Goal: Task Accomplishment & Management: Use online tool/utility

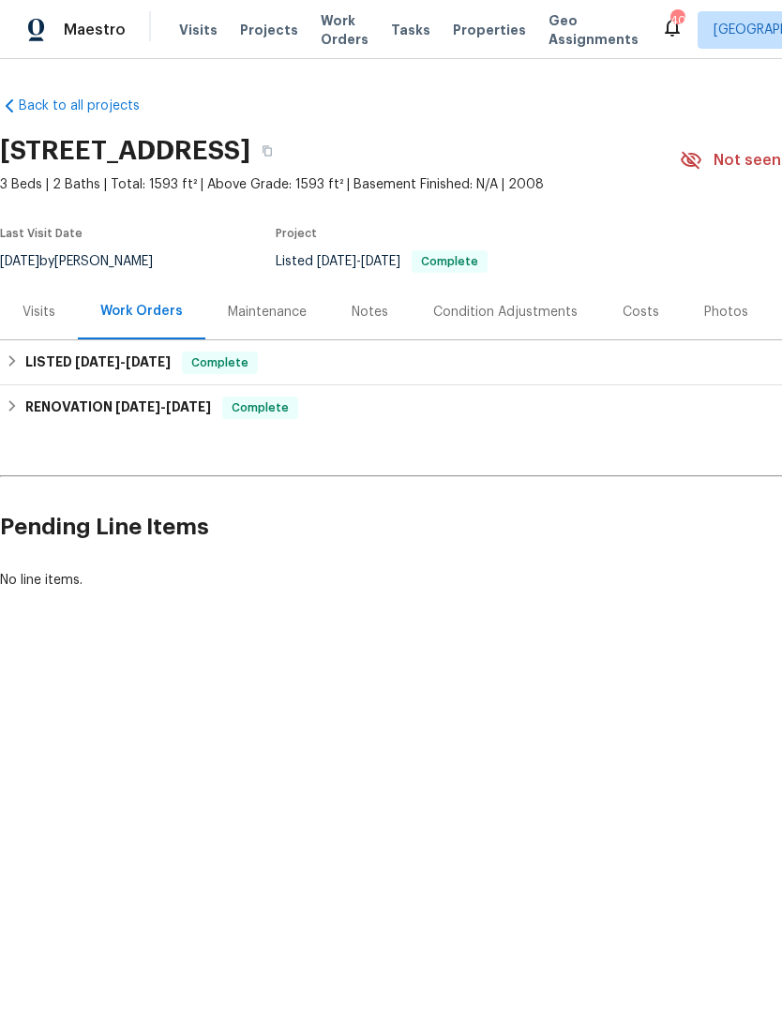
click at [351, 320] on div "Notes" at bounding box center [369, 312] width 37 height 19
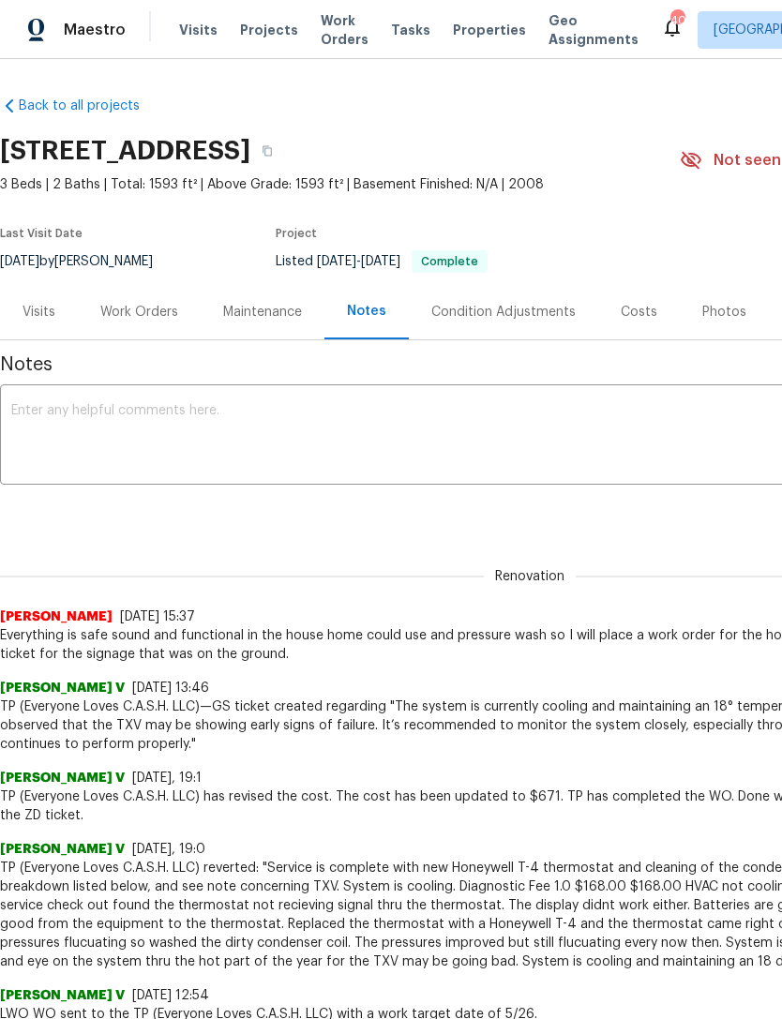
click at [156, 308] on div "Work Orders" at bounding box center [139, 312] width 78 height 19
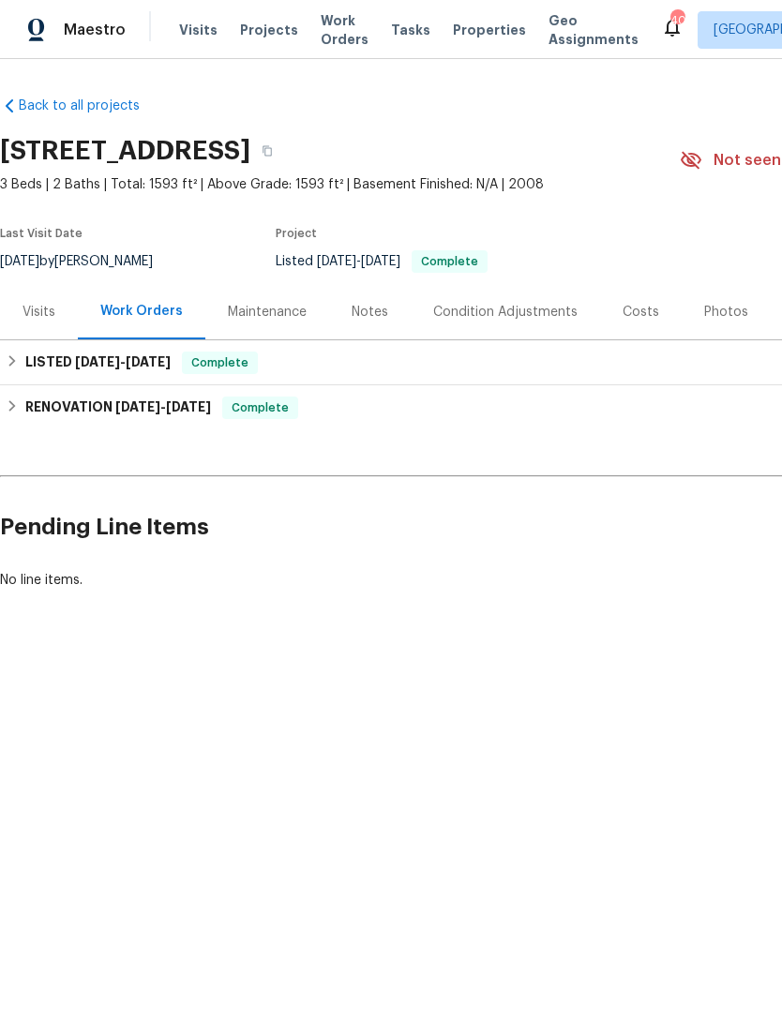
click at [108, 575] on div "No line items." at bounding box center [529, 580] width 1059 height 19
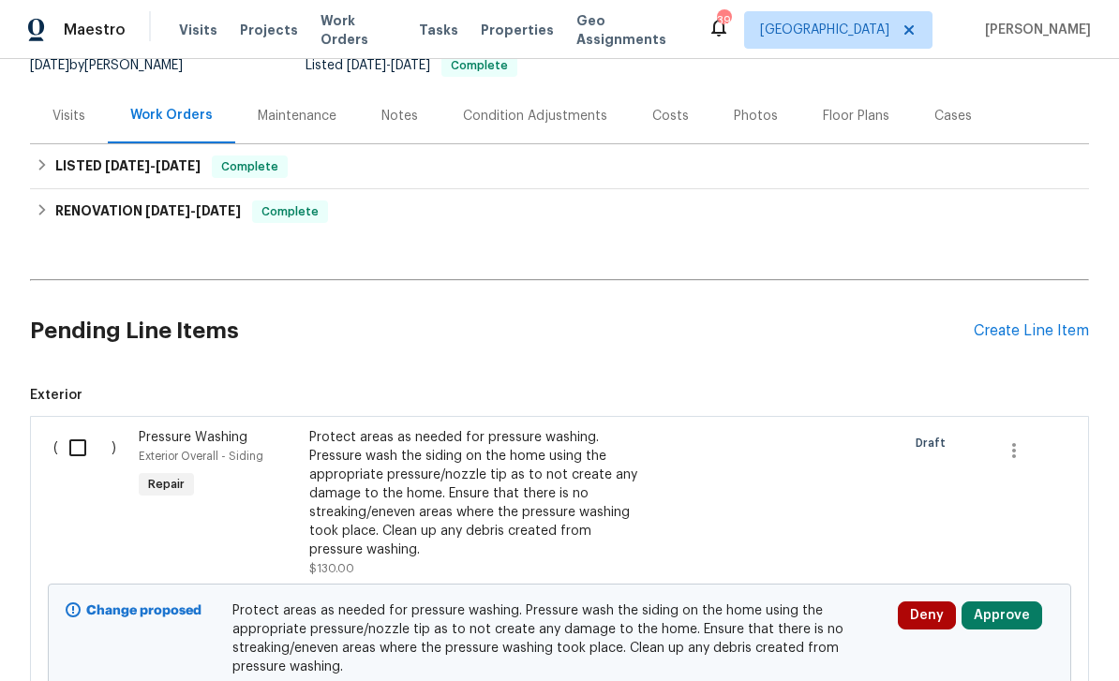
scroll to position [287, 0]
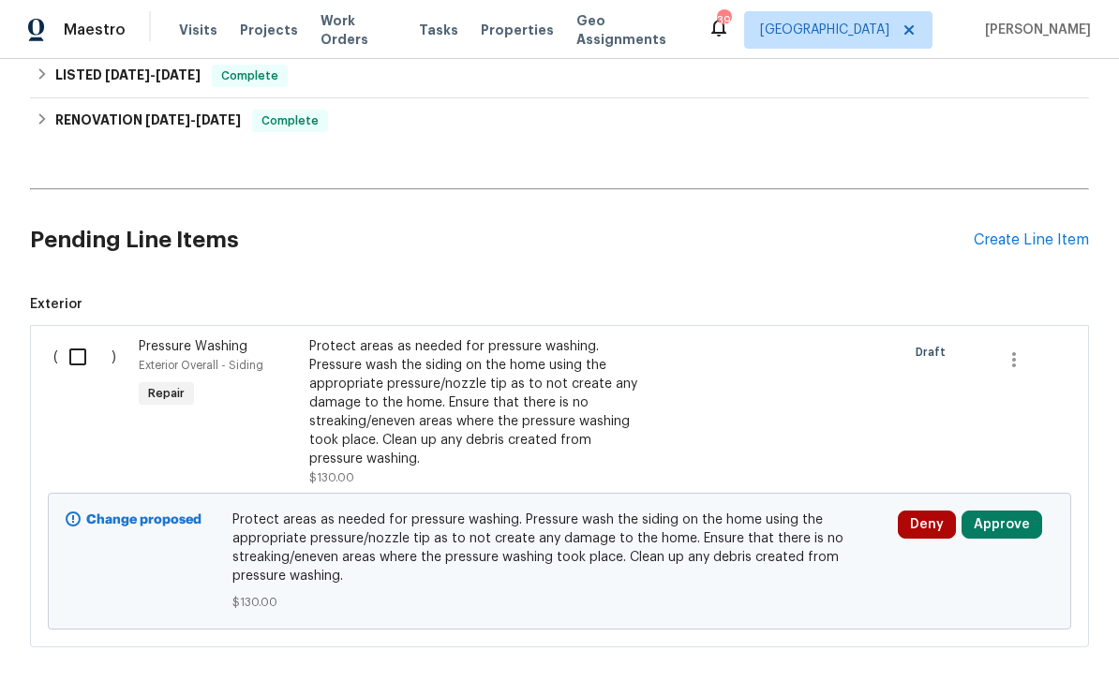
click at [553, 433] on div "Protect areas as needed for pressure washing. Pressure wash the siding on the h…" at bounding box center [474, 402] width 330 height 131
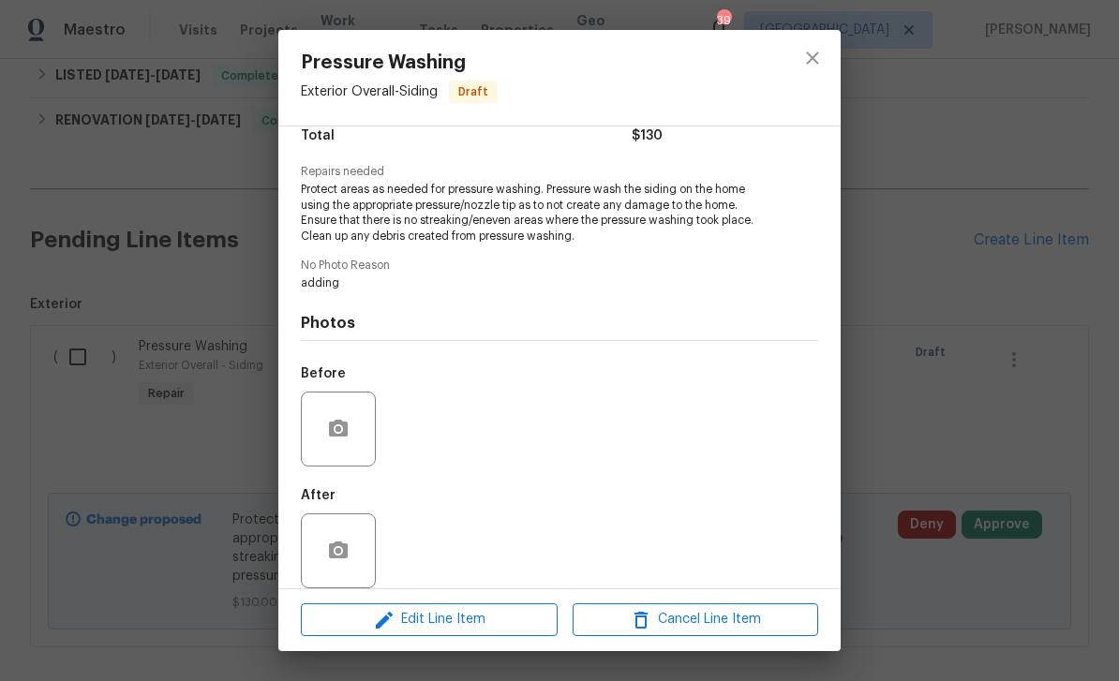
scroll to position [161, 0]
click at [350, 454] on button "button" at bounding box center [338, 431] width 45 height 45
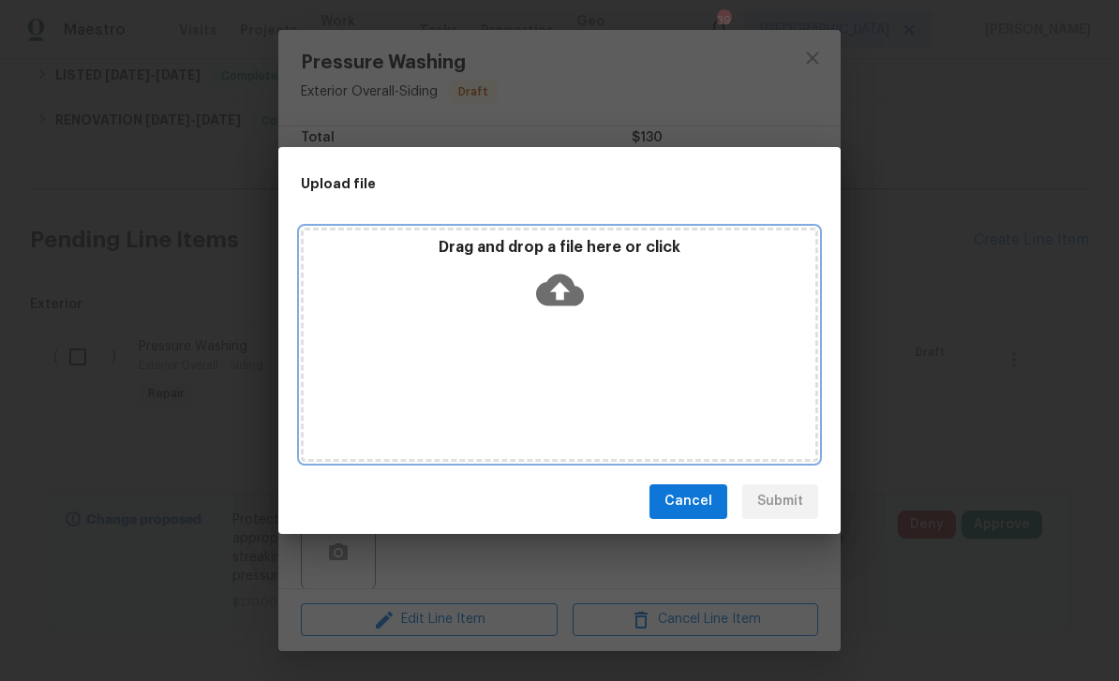
click at [548, 283] on icon at bounding box center [560, 290] width 48 height 32
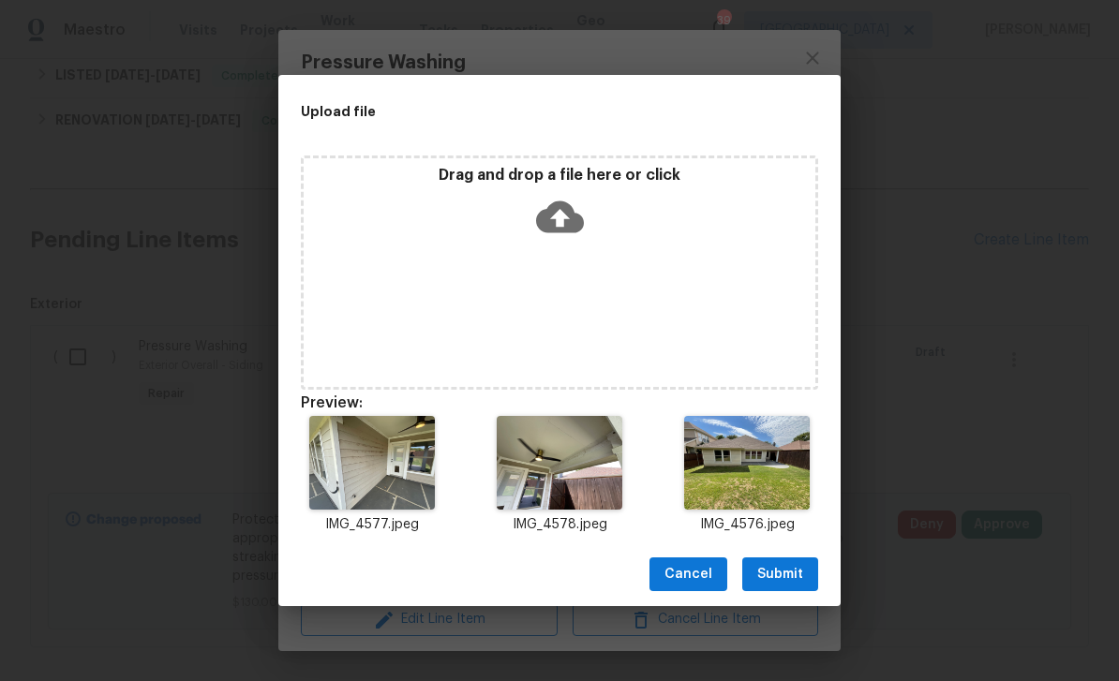
click at [800, 570] on span "Submit" at bounding box center [780, 574] width 46 height 23
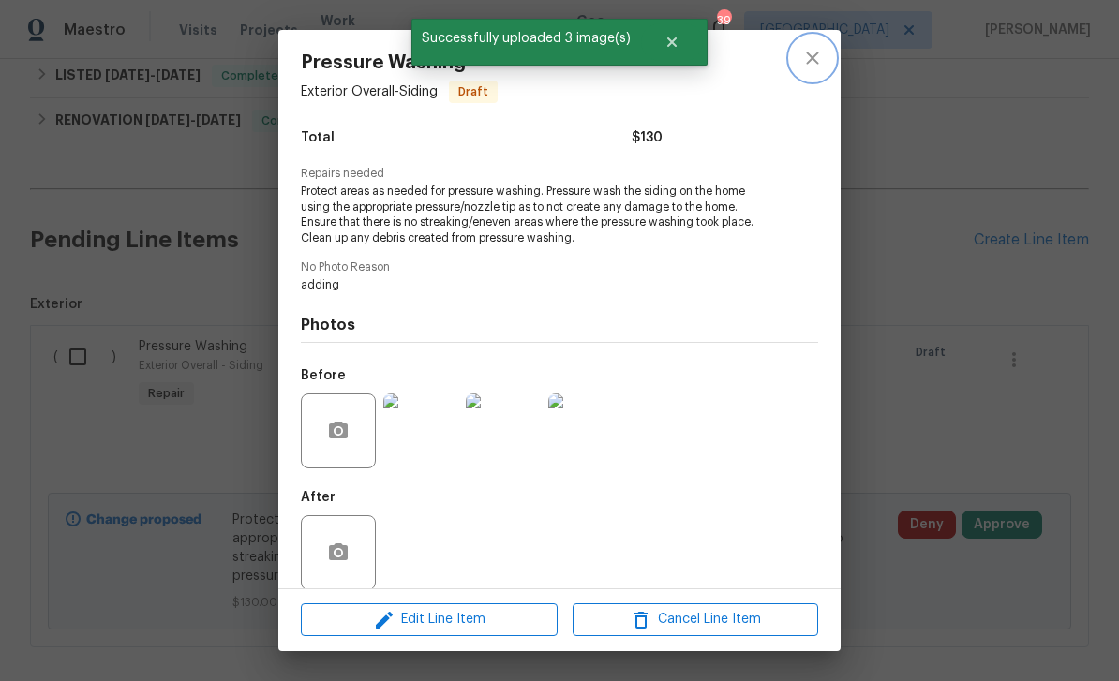
click at [818, 76] on button "close" at bounding box center [812, 58] width 45 height 45
